Goal: Information Seeking & Learning: Find specific fact

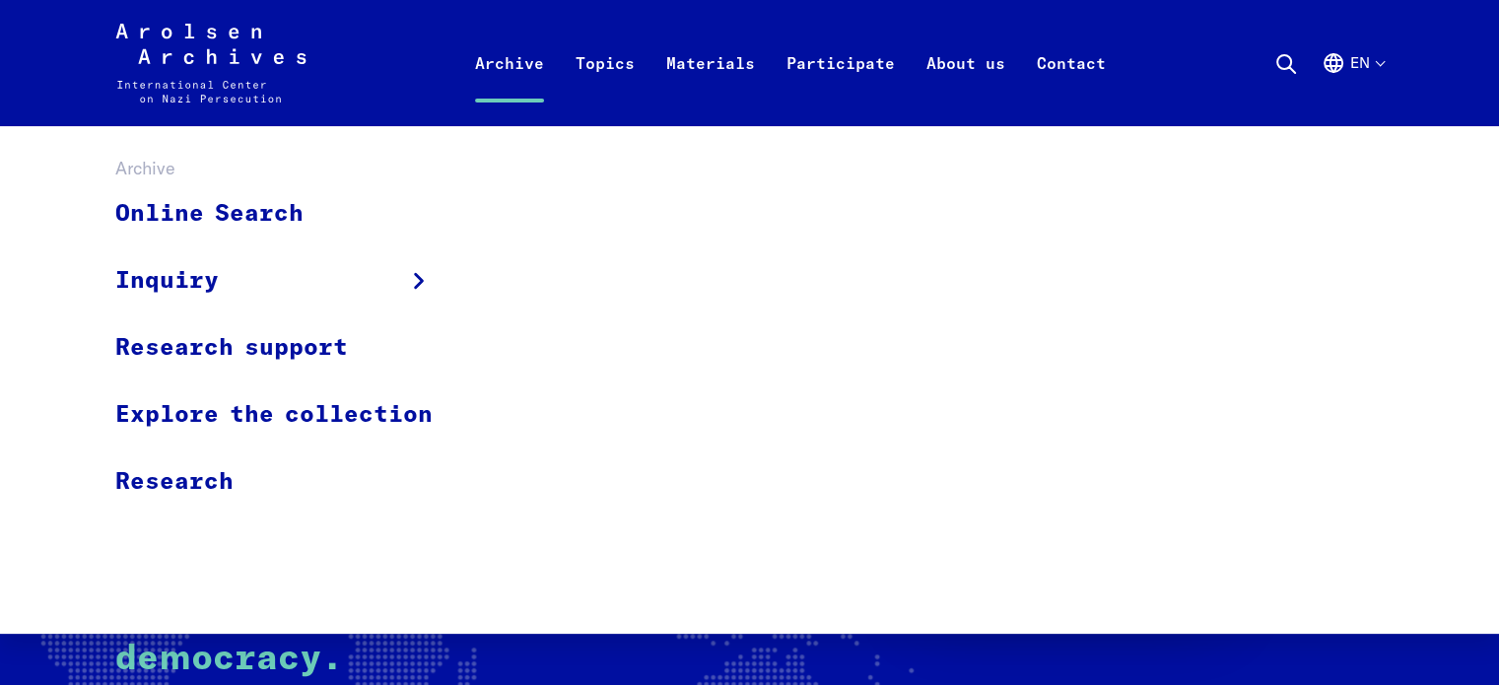
click at [513, 77] on link "Archive" at bounding box center [509, 86] width 101 height 79
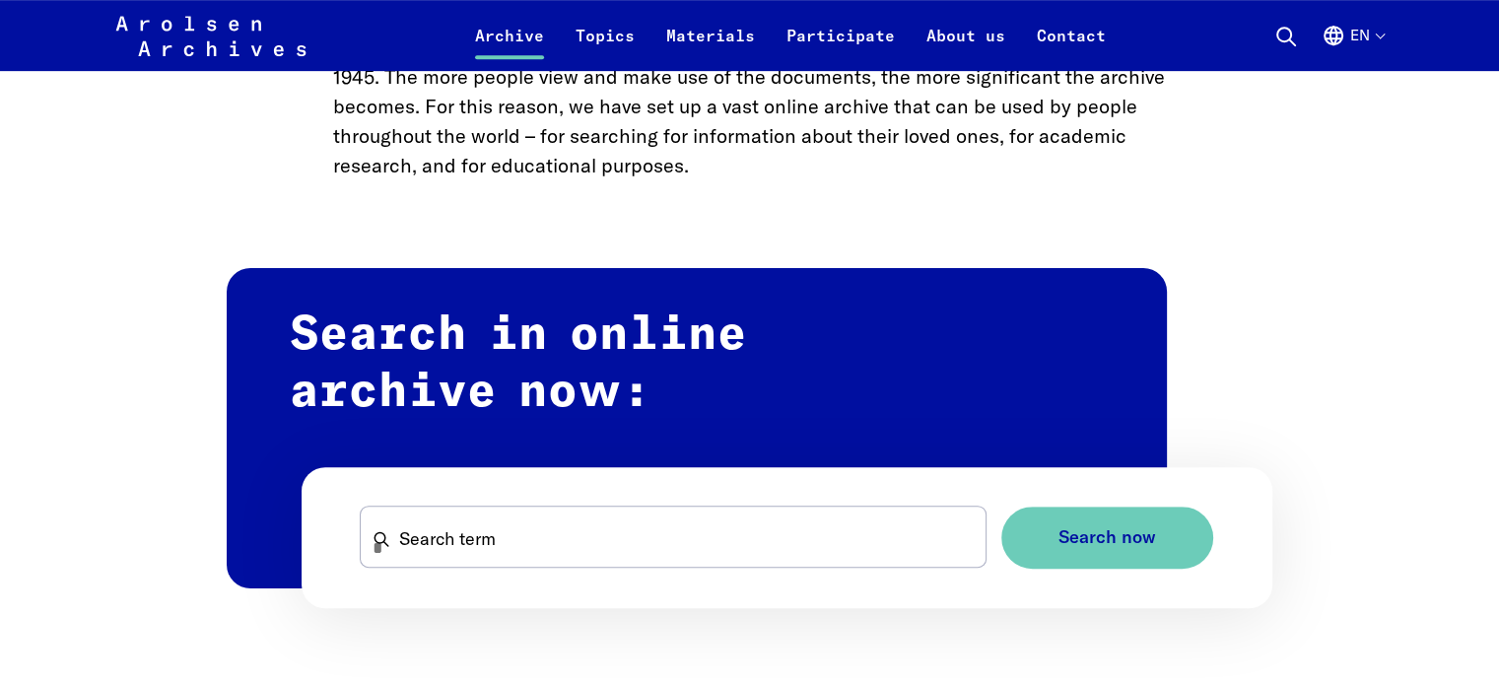
scroll to position [1025, 0]
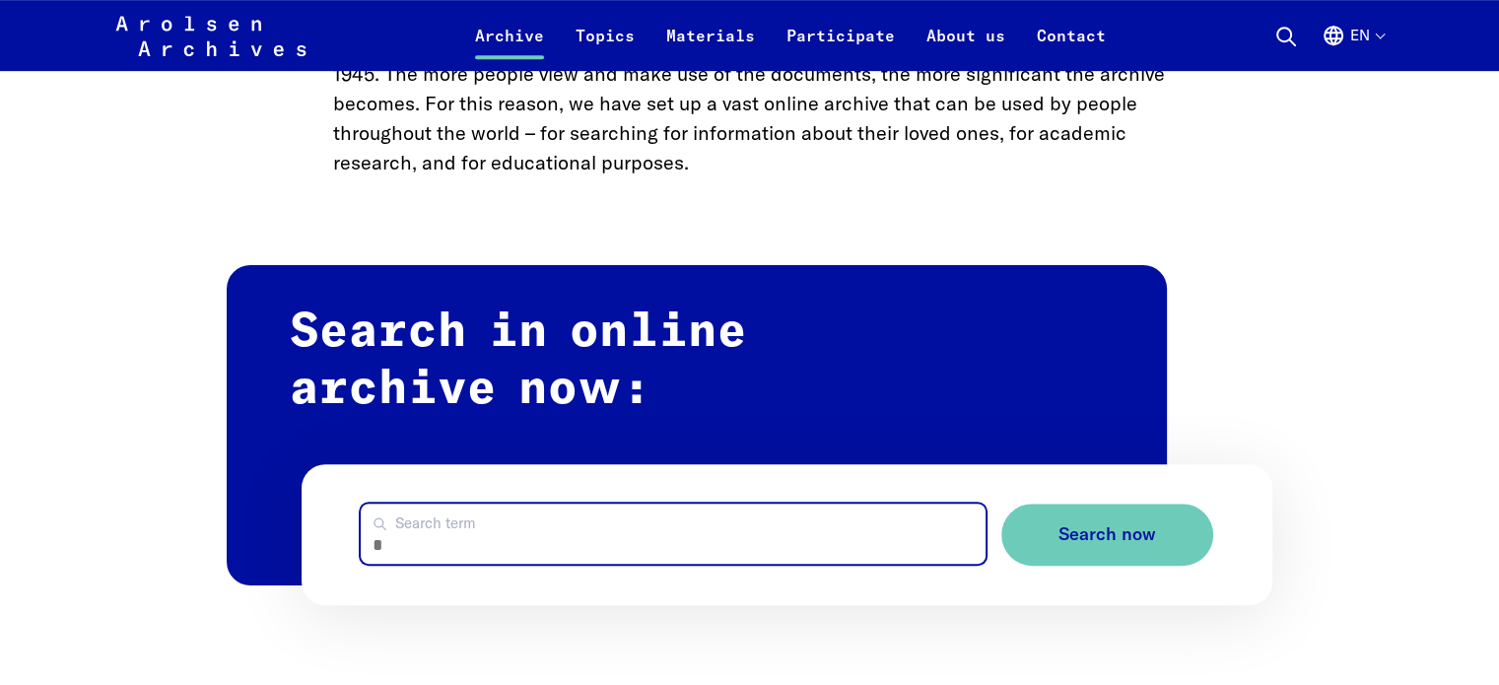
click at [409, 519] on input "Search term" at bounding box center [673, 534] width 624 height 60
type input "**********"
click at [1001, 504] on button "Search now" at bounding box center [1107, 535] width 212 height 62
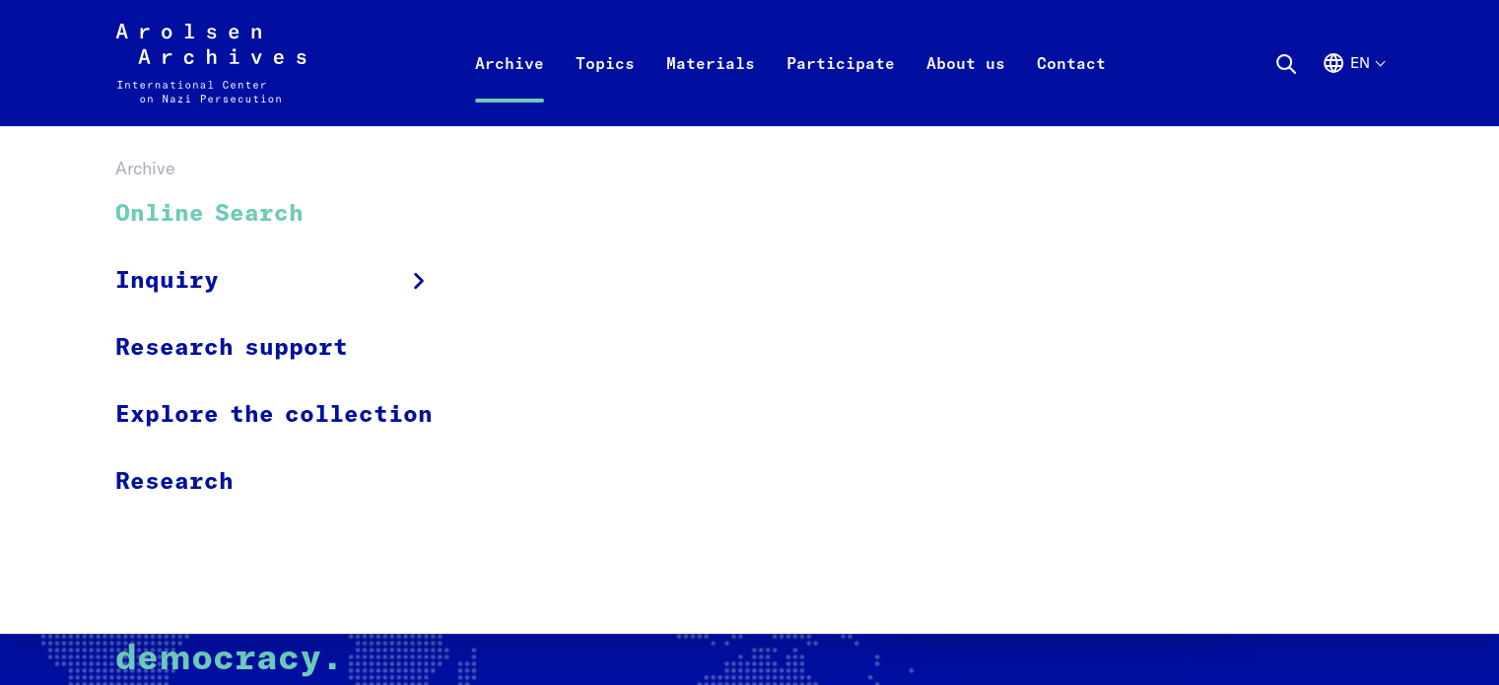
click at [284, 193] on link "Online Search" at bounding box center [286, 214] width 343 height 66
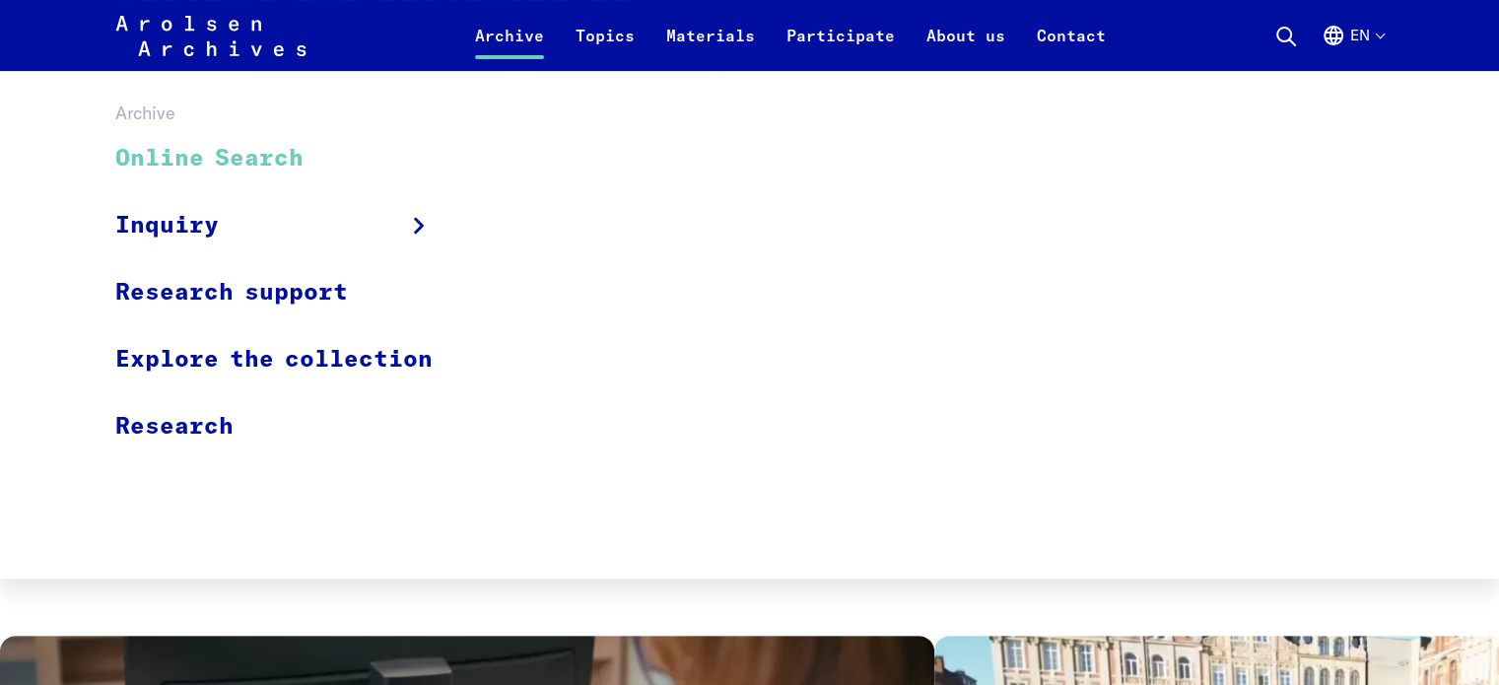
scroll to position [489, 0]
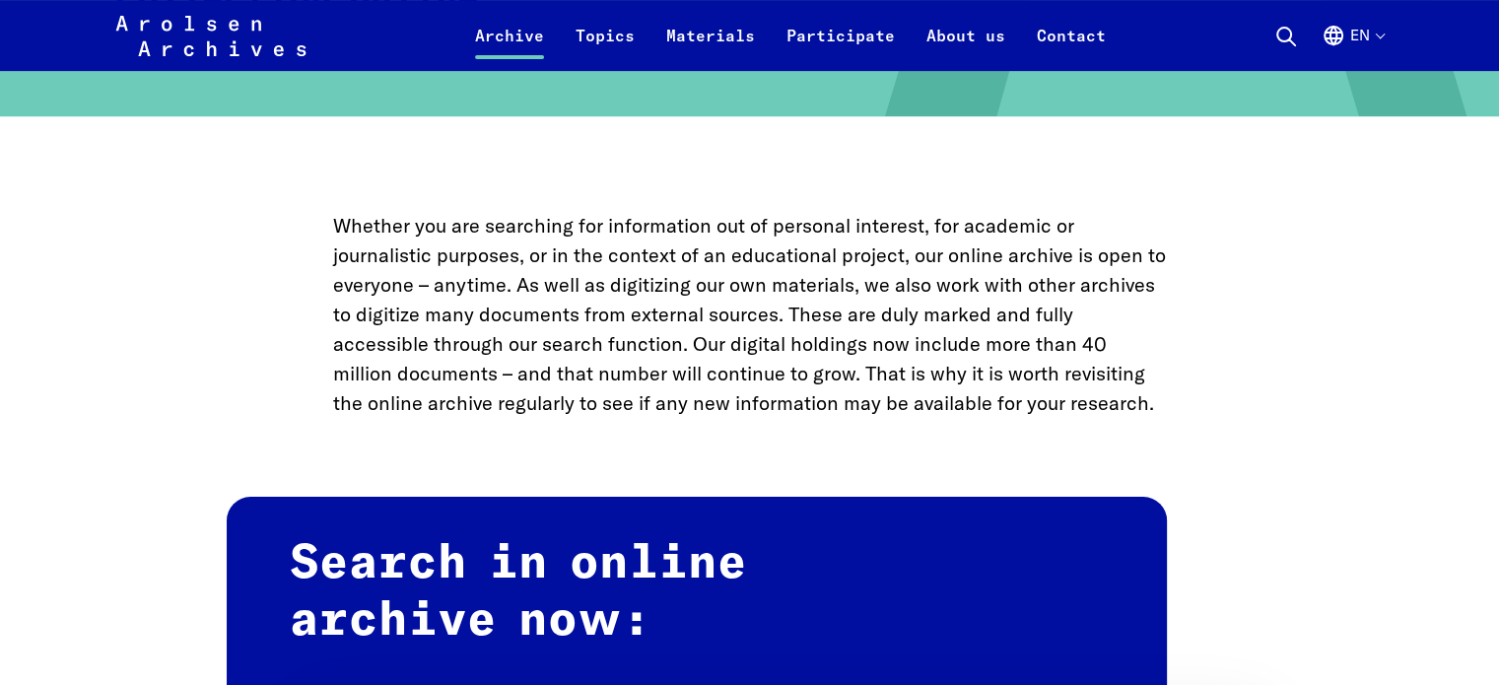
scroll to position [1292, 0]
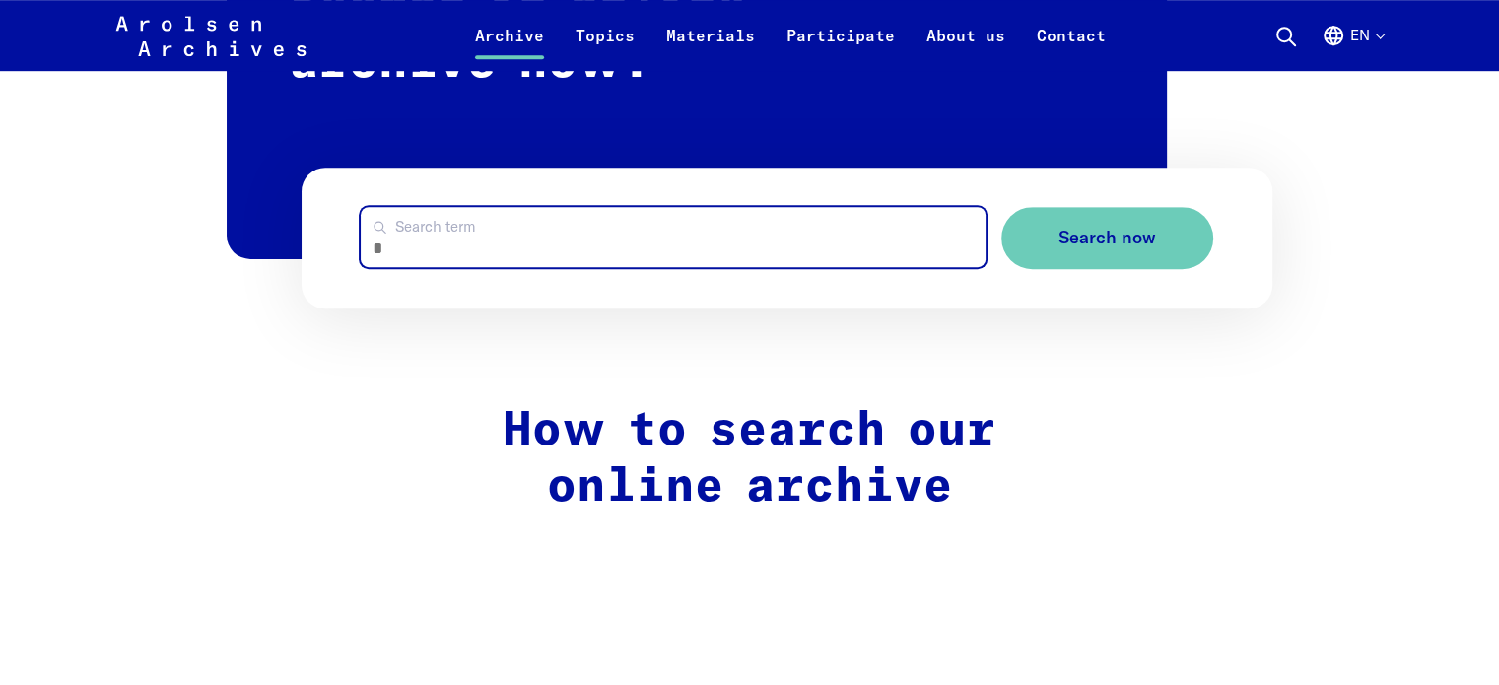
click at [456, 240] on input "Search term" at bounding box center [673, 237] width 624 height 60
type input "**********"
click at [1001, 207] on button "Search now" at bounding box center [1107, 238] width 212 height 62
